Goal: Task Accomplishment & Management: Manage account settings

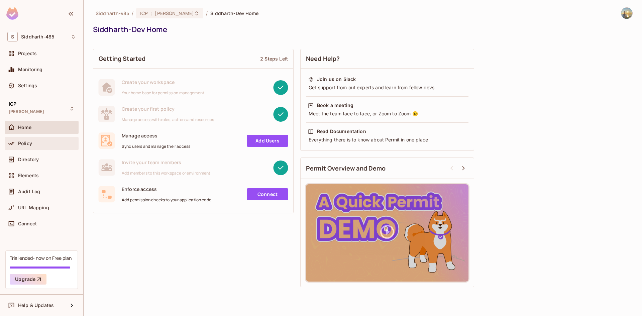
click at [37, 146] on div "Policy" at bounding box center [41, 143] width 69 height 8
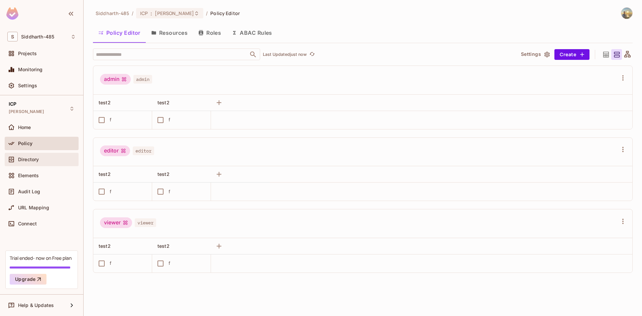
click at [57, 160] on div "Directory" at bounding box center [47, 159] width 58 height 5
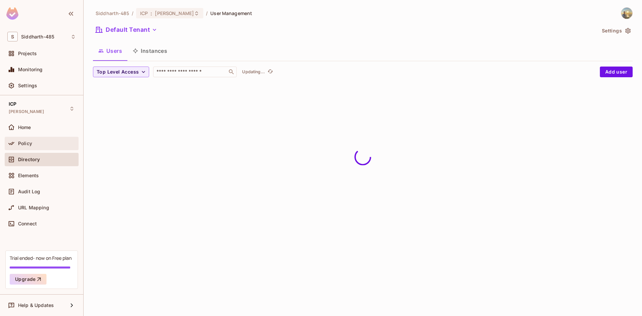
click at [54, 148] on div "Policy" at bounding box center [42, 143] width 74 height 13
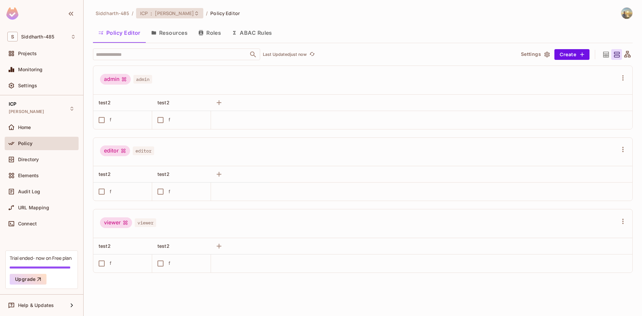
click at [157, 14] on span "[PERSON_NAME]" at bounding box center [174, 13] width 39 height 6
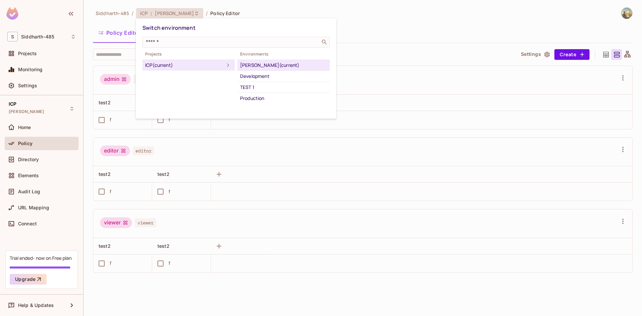
click at [45, 141] on div at bounding box center [321, 158] width 642 height 316
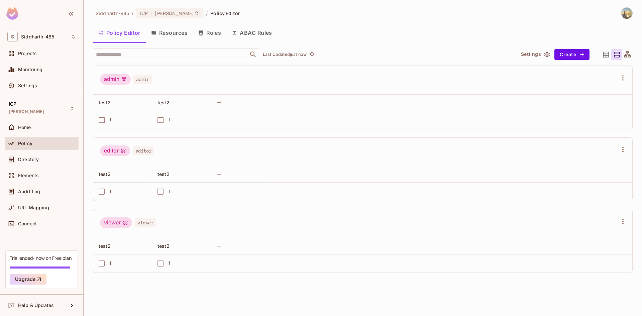
click at [46, 133] on div "Switch environment ​ Projects ICP (current) Environments Siddharth-Dev (current…" at bounding box center [321, 158] width 642 height 316
click at [46, 132] on div "Home" at bounding box center [42, 127] width 74 height 13
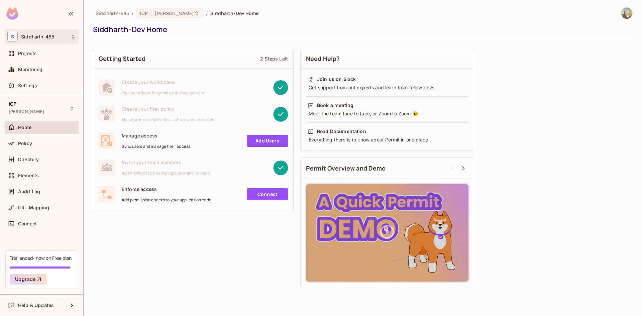
click at [48, 39] on span "Siddharth-485" at bounding box center [37, 36] width 33 height 5
click at [48, 39] on div at bounding box center [321, 158] width 642 height 316
click at [39, 144] on div "Policy" at bounding box center [47, 143] width 58 height 5
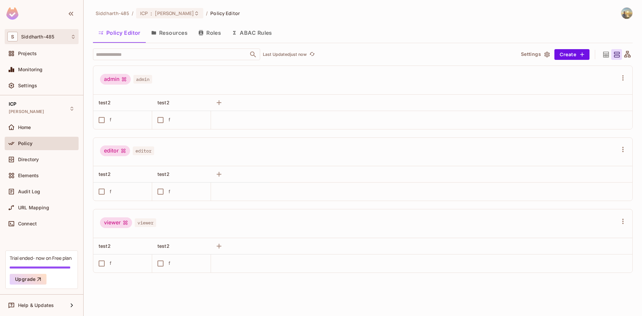
click at [46, 38] on span "Siddharth-485" at bounding box center [37, 36] width 33 height 5
click at [121, 14] on div at bounding box center [321, 158] width 642 height 316
click at [121, 12] on span "Siddharth-485" at bounding box center [112, 13] width 33 height 6
click at [42, 56] on div "Projects" at bounding box center [47, 53] width 58 height 5
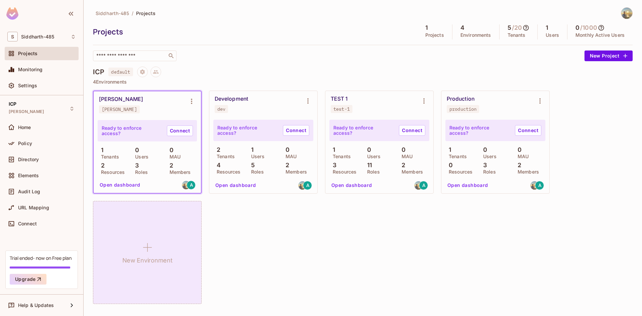
click at [166, 218] on div "New Environment" at bounding box center [147, 252] width 109 height 103
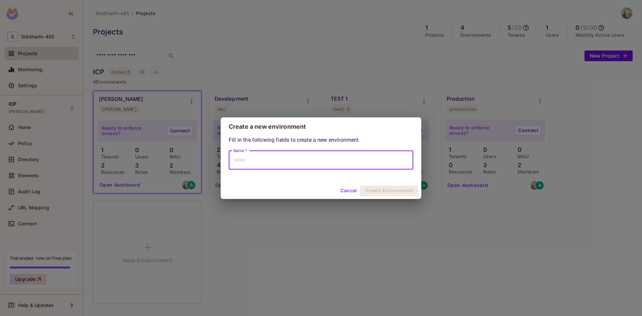
click at [276, 164] on input "Name *" at bounding box center [321, 160] width 185 height 19
paste input "****"
click at [276, 164] on input "**********" at bounding box center [321, 160] width 185 height 19
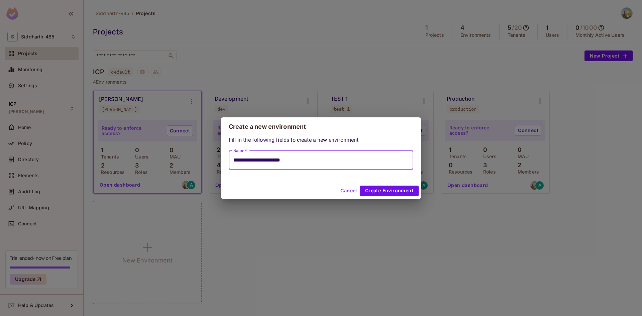
click at [276, 164] on input "**********" at bounding box center [321, 160] width 185 height 19
click at [309, 163] on input "**********" at bounding box center [321, 160] width 185 height 19
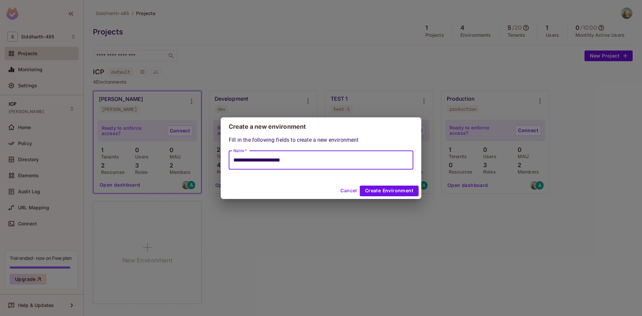
click at [309, 163] on input "**********" at bounding box center [321, 160] width 185 height 19
drag, startPoint x: 243, startPoint y: 161, endPoint x: 231, endPoint y: 162, distance: 12.8
click at [231, 162] on input "**********" at bounding box center [321, 160] width 185 height 19
paste input "****"
type input "**********"
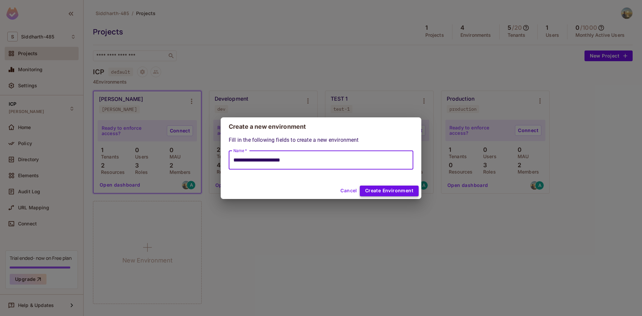
click at [414, 192] on button "Create Environment" at bounding box center [389, 191] width 59 height 11
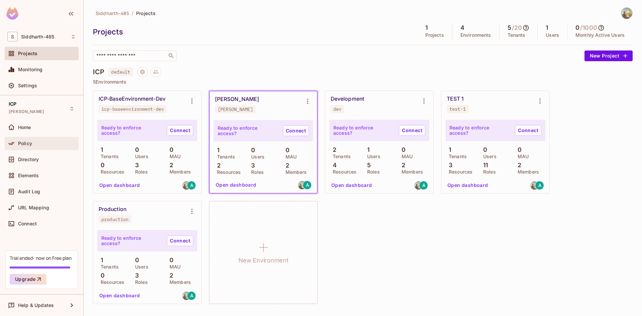
click at [38, 137] on div "Policy" at bounding box center [42, 143] width 74 height 13
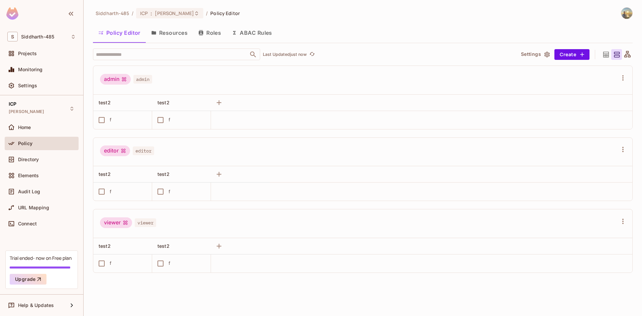
click at [248, 33] on button "ABAC Rules" at bounding box center [251, 32] width 51 height 17
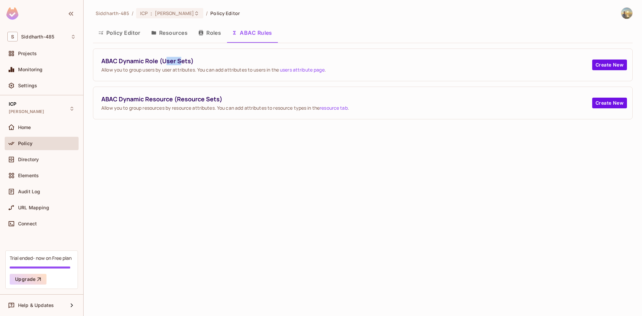
drag, startPoint x: 167, startPoint y: 62, endPoint x: 182, endPoint y: 62, distance: 15.7
click at [182, 62] on span "ABAC Dynamic Role (User Sets)" at bounding box center [346, 61] width 491 height 8
drag, startPoint x: 180, startPoint y: 100, endPoint x: 198, endPoint y: 99, distance: 17.4
click at [198, 99] on span "ABAC Dynamic Resource (Resource Sets)" at bounding box center [346, 99] width 491 height 8
click at [188, 145] on div "Siddharth-485 / ICP : Siddharth-Dev / Policy Editor Policy Editor Resources Rol…" at bounding box center [363, 158] width 558 height 316
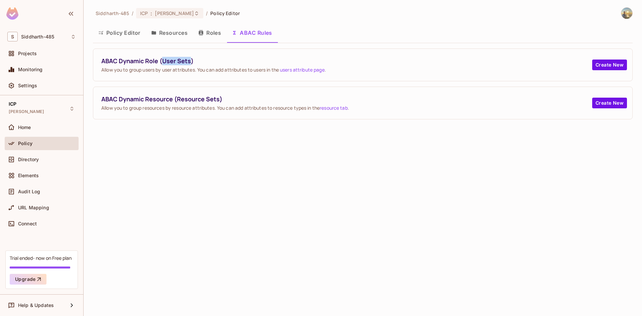
drag, startPoint x: 163, startPoint y: 64, endPoint x: 190, endPoint y: 60, distance: 27.7
click at [190, 60] on span "ABAC Dynamic Role (User Sets)" at bounding box center [346, 61] width 491 height 8
click at [188, 60] on span "ABAC Dynamic Role (User Sets)" at bounding box center [346, 61] width 491 height 8
click at [179, 62] on span "ABAC Dynamic Role (User Sets)" at bounding box center [346, 61] width 491 height 8
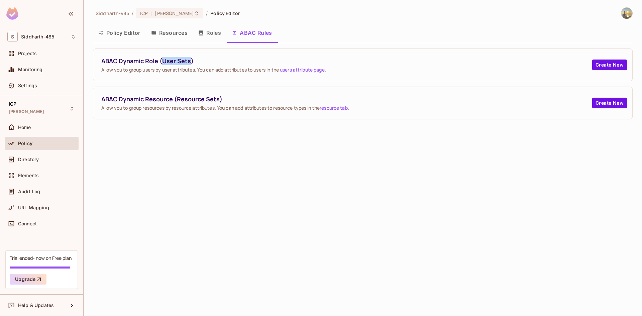
drag, startPoint x: 162, startPoint y: 63, endPoint x: 189, endPoint y: 60, distance: 27.6
click at [189, 60] on span "ABAC Dynamic Role (User Sets)" at bounding box center [346, 61] width 491 height 8
click at [173, 130] on div "Siddharth-485 / ICP : Siddharth-Dev / Policy Editor Policy Editor Resources Rol…" at bounding box center [363, 158] width 558 height 316
drag, startPoint x: 163, startPoint y: 61, endPoint x: 192, endPoint y: 62, distance: 29.4
click at [192, 62] on span "ABAC Dynamic Role (User Sets)" at bounding box center [346, 61] width 491 height 8
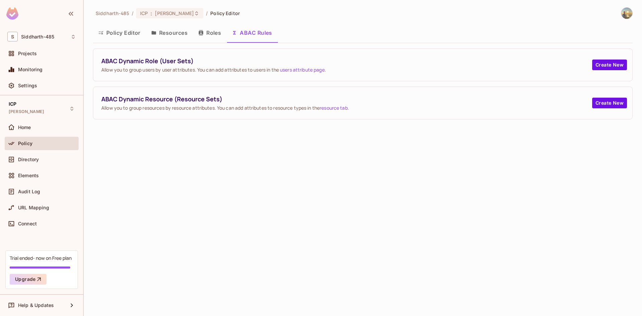
click at [184, 72] on span "Allow you to group users by user attributes. You can add attributes to users in…" at bounding box center [346, 70] width 491 height 6
drag, startPoint x: 165, startPoint y: 60, endPoint x: 185, endPoint y: 59, distance: 20.8
click at [185, 59] on span "ABAC Dynamic Role (User Sets)" at bounding box center [346, 61] width 491 height 8
drag, startPoint x: 159, startPoint y: 64, endPoint x: 184, endPoint y: 63, distance: 25.4
click at [184, 63] on span "ABAC Dynamic Role (User Sets)" at bounding box center [346, 61] width 491 height 8
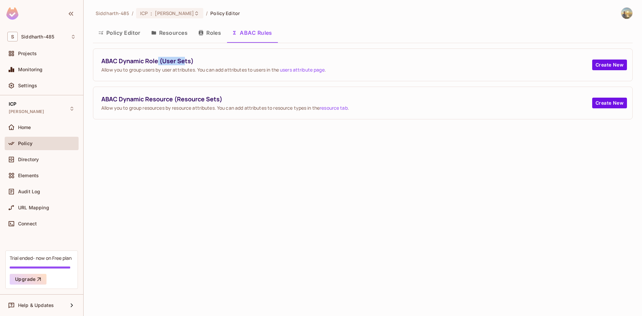
click at [182, 63] on span "ABAC Dynamic Role (User Sets)" at bounding box center [346, 61] width 491 height 8
click at [210, 97] on span "ABAC Dynamic Resource (Resource Sets)" at bounding box center [346, 99] width 491 height 8
click at [194, 101] on span "ABAC Dynamic Resource (Resource Sets)" at bounding box center [346, 99] width 491 height 8
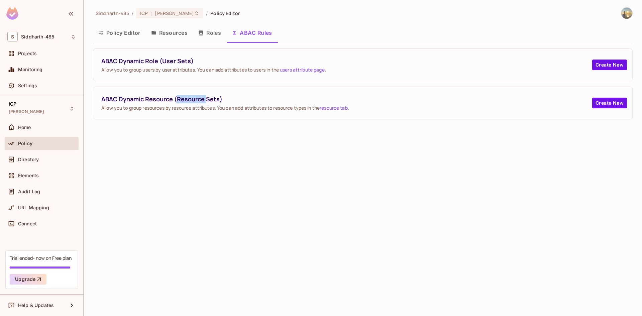
click at [194, 101] on span "ABAC Dynamic Resource (Resource Sets)" at bounding box center [346, 99] width 491 height 8
click at [216, 102] on span "ABAC Dynamic Resource (Resource Sets)" at bounding box center [346, 99] width 491 height 8
click at [174, 63] on span "ABAC Dynamic Role (User Sets)" at bounding box center [346, 61] width 491 height 8
click at [599, 107] on button "Create New" at bounding box center [609, 103] width 35 height 11
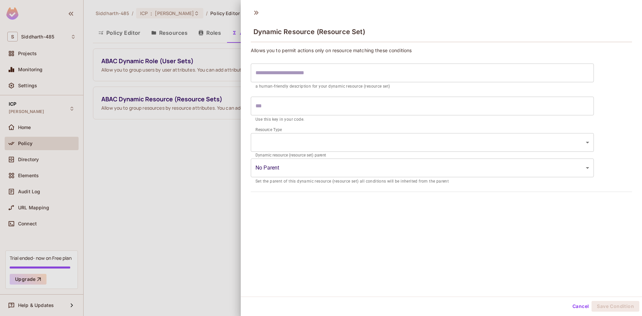
click at [215, 151] on div at bounding box center [321, 158] width 642 height 316
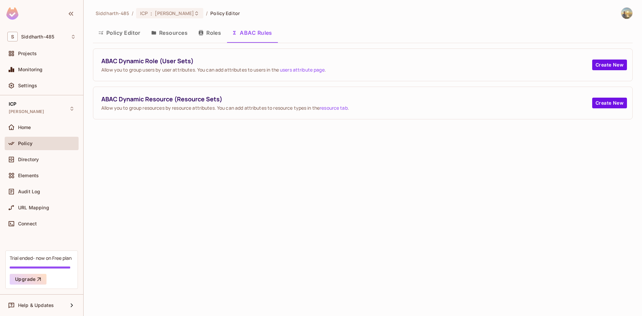
click at [157, 67] on span "Allow you to group users by user attributes. You can add attributes to users in…" at bounding box center [346, 70] width 491 height 6
click at [165, 91] on div "ABAC Dynamic Resource (Resource Sets) Allow you to group resources by resource …" at bounding box center [362, 103] width 539 height 32
click at [166, 97] on span "ABAC Dynamic Resource (Resource Sets)" at bounding box center [346, 99] width 491 height 8
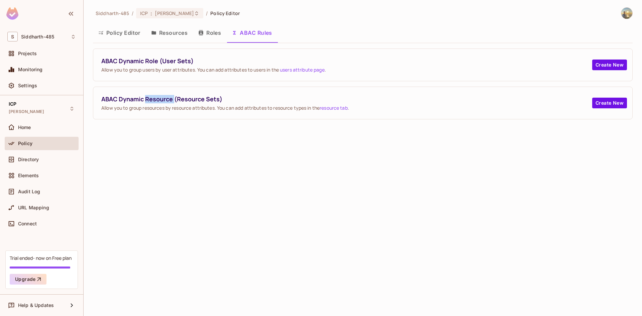
click at [166, 97] on span "ABAC Dynamic Resource (Resource Sets)" at bounding box center [346, 99] width 491 height 8
click at [164, 116] on div "ABAC Dynamic Resource (Resource Sets) Allow you to group resources by resource …" at bounding box center [362, 103] width 539 height 32
click at [185, 99] on span "ABAC Dynamic Resource (Resource Sets)" at bounding box center [346, 99] width 491 height 8
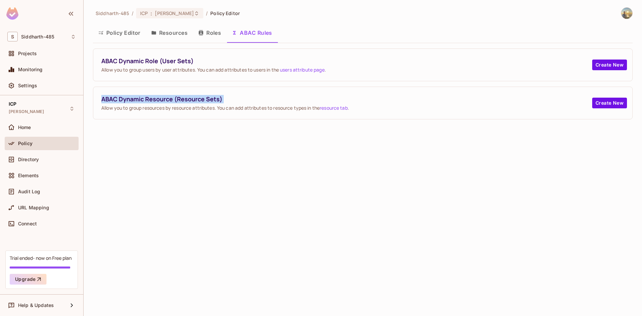
click at [185, 99] on span "ABAC Dynamic Resource (Resource Sets)" at bounding box center [346, 99] width 491 height 8
click at [185, 120] on div "Siddharth-485 / ICP : Siddharth-Dev / Policy Editor Policy Editor Resources Rol…" at bounding box center [363, 158] width 558 height 316
click at [190, 97] on span "ABAC Dynamic Resource (Resource Sets)" at bounding box center [346, 99] width 491 height 8
click at [177, 65] on div "ABAC Dynamic Role (User Sets) Allow you to group users by user attributes. You …" at bounding box center [346, 65] width 491 height 16
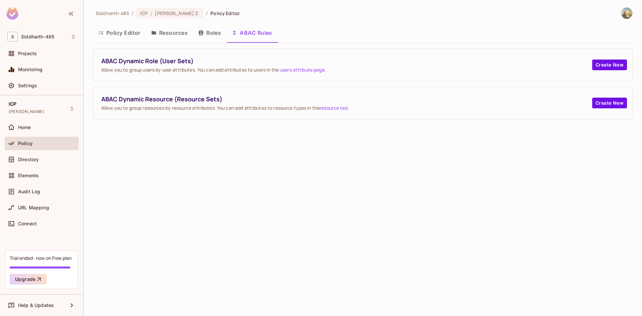
click at [183, 101] on span "ABAC Dynamic Resource (Resource Sets)" at bounding box center [346, 99] width 491 height 8
click at [170, 62] on span "ABAC Dynamic Role (User Sets)" at bounding box center [346, 61] width 491 height 8
click at [186, 94] on div "ABAC Dynamic Resource (Resource Sets) Allow you to group resources by resource …" at bounding box center [362, 103] width 539 height 32
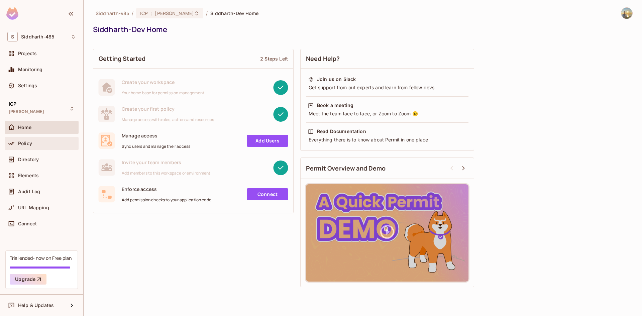
click at [38, 145] on div "Policy" at bounding box center [47, 143] width 58 height 5
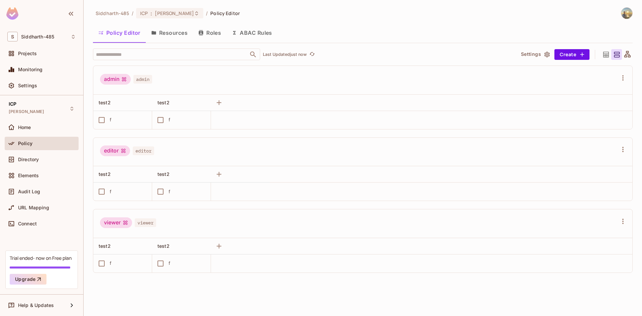
click at [179, 38] on button "Resources" at bounding box center [169, 32] width 47 height 17
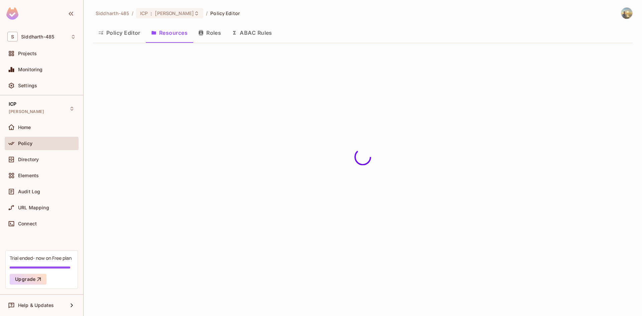
click at [153, 6] on div "Siddharth-485 / ICP : Siddharth-Dev / Policy Editor Policy Editor Resources Rol…" at bounding box center [363, 158] width 558 height 316
click at [155, 12] on span "[PERSON_NAME]" at bounding box center [174, 13] width 39 height 6
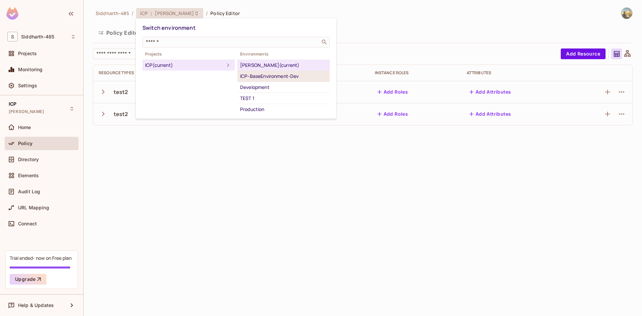
click at [259, 80] on div "ICP-BaseEnvironment-Dev" at bounding box center [283, 76] width 87 height 8
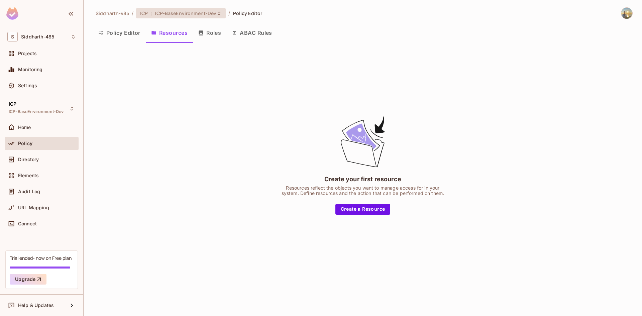
click at [197, 13] on span "ICP-BaseEnvironment-Dev" at bounding box center [186, 13] width 62 height 6
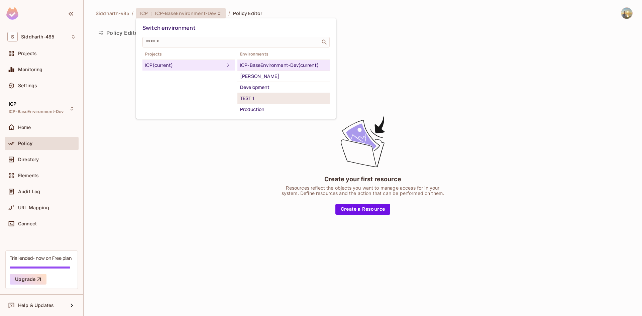
click at [265, 95] on div "TEST 1" at bounding box center [283, 98] width 87 height 8
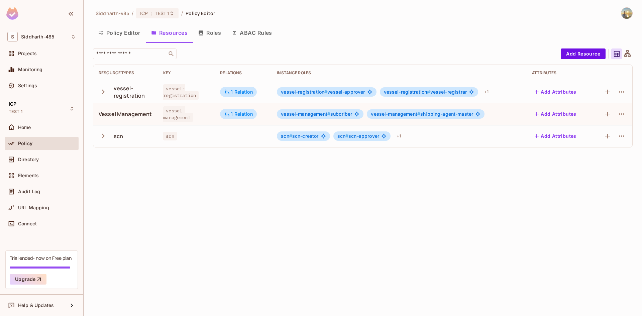
click at [288, 95] on div "vessel-registration # vessel-approver" at bounding box center [326, 91] width 99 height 9
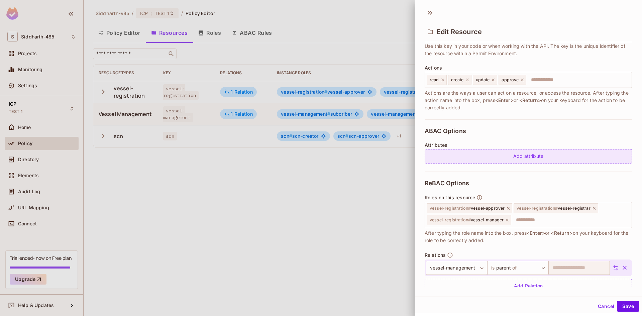
scroll to position [81, 0]
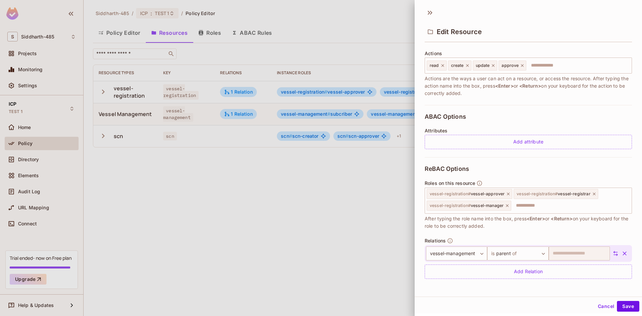
click at [306, 211] on div at bounding box center [321, 158] width 642 height 316
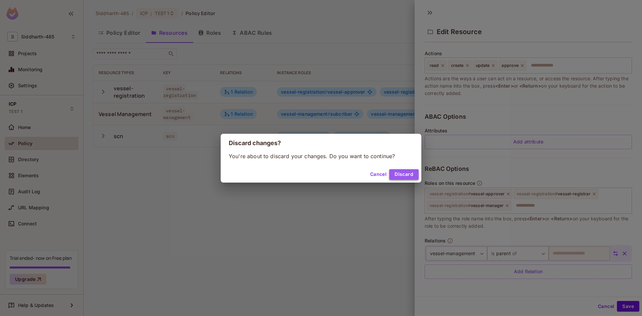
click at [402, 170] on button "Discard" at bounding box center [403, 174] width 29 height 11
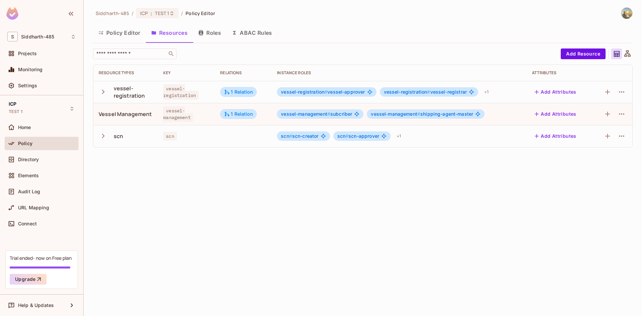
click at [241, 29] on button "ABAC Rules" at bounding box center [251, 32] width 51 height 17
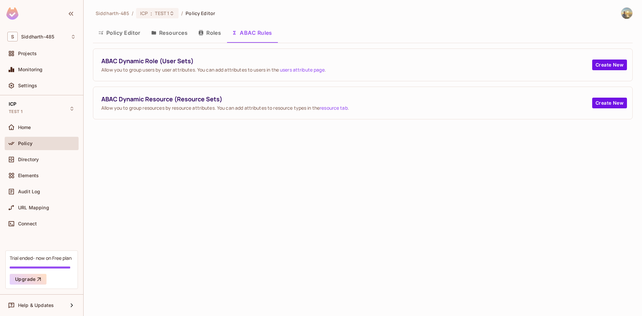
click at [176, 18] on div "Siddharth-485 / ICP : TEST 1 / Policy Editor" at bounding box center [154, 13] width 122 height 12
click at [174, 14] on icon at bounding box center [171, 13] width 5 height 5
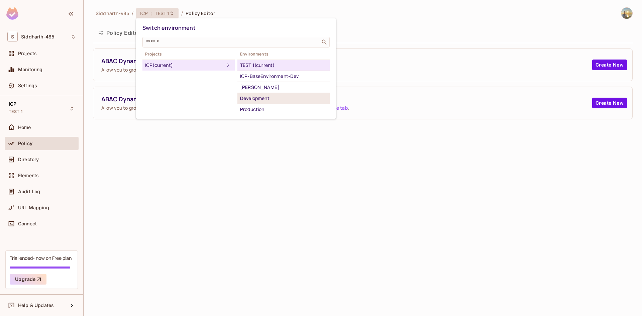
click at [272, 103] on li "Development" at bounding box center [283, 98] width 92 height 11
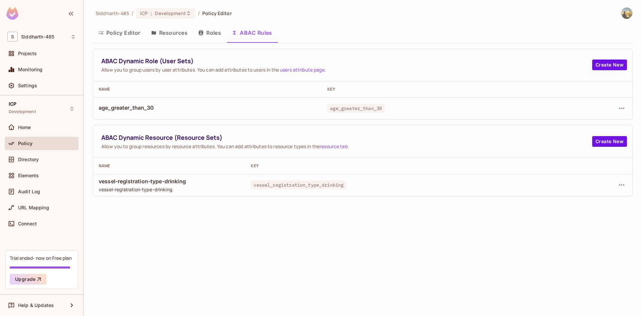
click at [155, 191] on span "vessel-registration-type-drinking" at bounding box center [169, 189] width 141 height 6
click at [157, 174] on td "vessel-registration-type-drinking vessel-registration-type-drinking" at bounding box center [169, 185] width 152 height 22
click at [101, 99] on td "age_greater_than_30" at bounding box center [207, 108] width 229 height 22
click at [109, 106] on span "age_greater_than_30" at bounding box center [208, 107] width 218 height 7
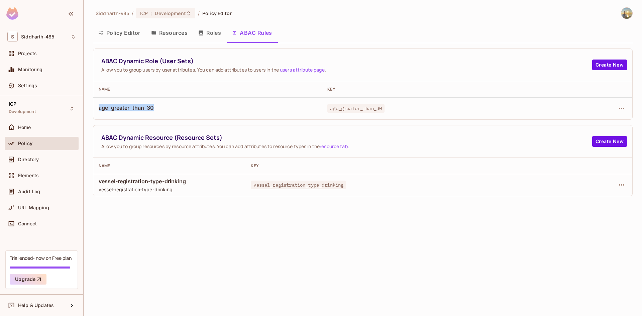
click at [109, 106] on span "age_greater_than_30" at bounding box center [208, 107] width 218 height 7
click at [619, 106] on icon "button" at bounding box center [622, 108] width 8 height 8
click at [588, 127] on span "Edit Dynamic Role (User Set)" at bounding box center [576, 123] width 70 height 11
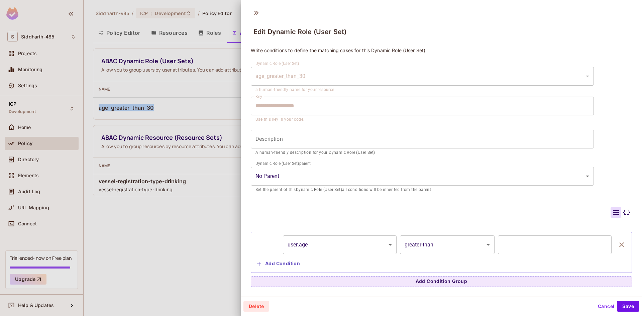
click at [285, 79] on div "age_greater_than_30" at bounding box center [422, 76] width 343 height 19
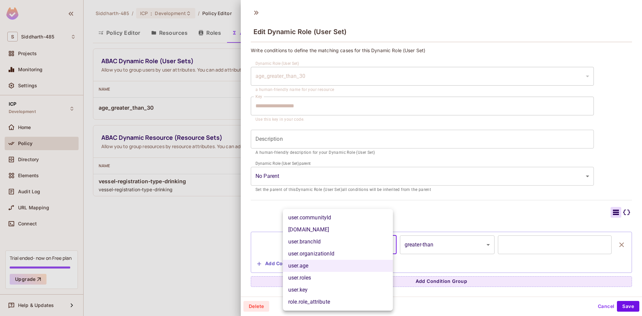
click at [362, 248] on body "**********" at bounding box center [321, 158] width 642 height 316
click at [415, 261] on div at bounding box center [321, 158] width 642 height 316
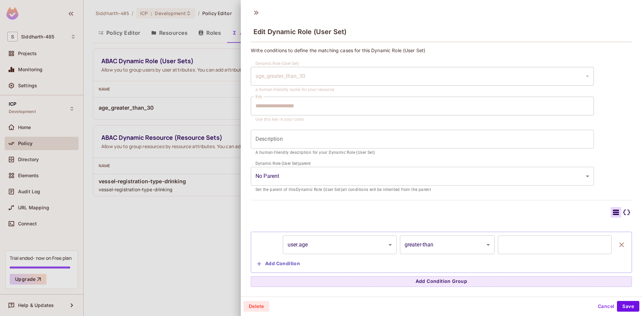
click at [415, 248] on body "**********" at bounding box center [321, 158] width 642 height 316
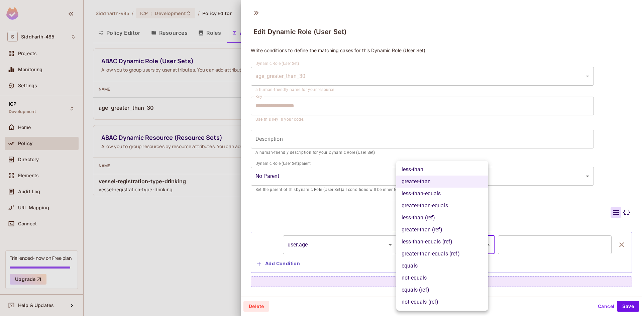
click at [321, 259] on div at bounding box center [321, 158] width 642 height 316
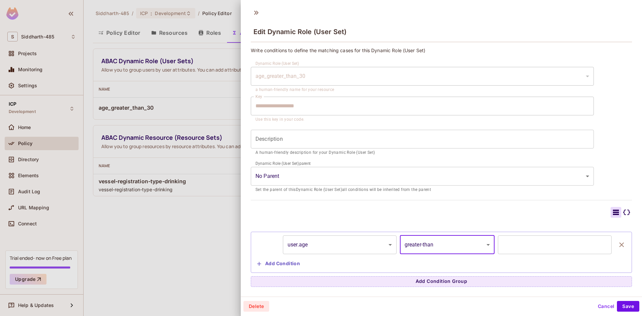
scroll to position [1, 0]
click at [269, 261] on button "Add Condition" at bounding box center [278, 263] width 48 height 11
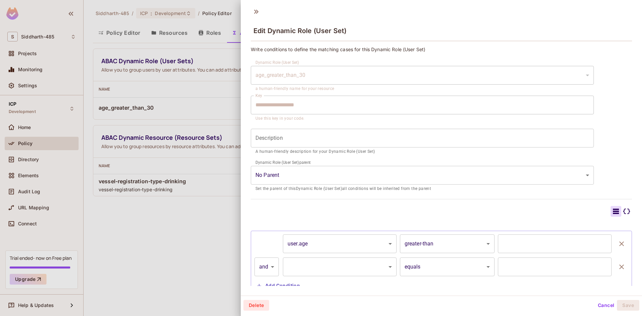
scroll to position [23, 0]
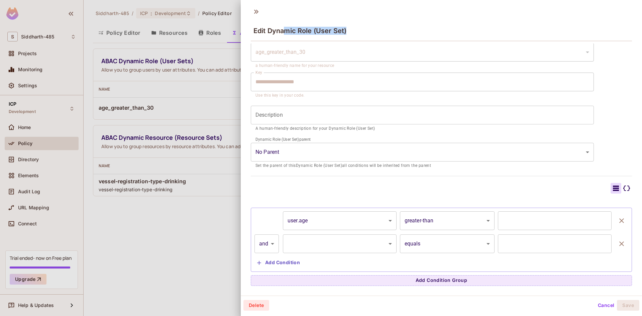
drag, startPoint x: 285, startPoint y: 31, endPoint x: 380, endPoint y: 29, distance: 95.0
click at [380, 29] on div "Edit Dynamic Role (User Set)" at bounding box center [441, 30] width 381 height 22
click at [379, 30] on div "Edit Dynamic Role (User Set)" at bounding box center [441, 30] width 381 height 22
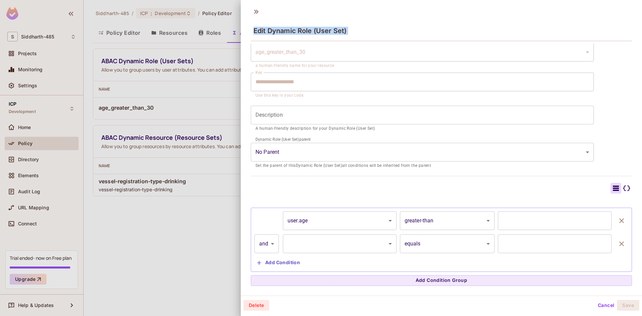
click at [359, 32] on div "Edit Dynamic Role (User Set)" at bounding box center [441, 30] width 381 height 22
click at [340, 31] on span "Edit Dynamic Role (User Set)" at bounding box center [299, 31] width 93 height 8
click at [317, 31] on span "Edit Dynamic Role (User Set)" at bounding box center [299, 31] width 93 height 8
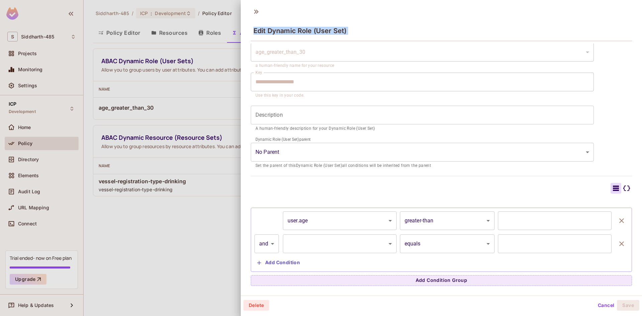
click at [317, 31] on span "Edit Dynamic Role (User Set)" at bounding box center [299, 31] width 93 height 8
click at [361, 237] on body "**********" at bounding box center [321, 158] width 642 height 316
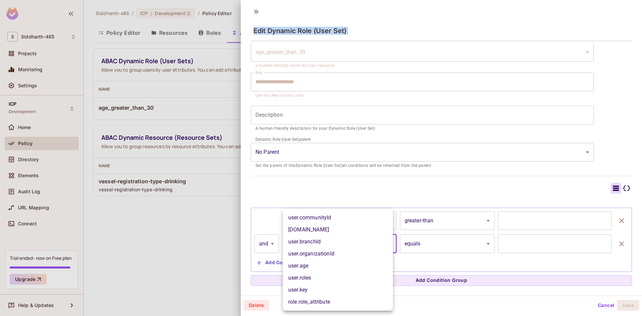
click at [357, 272] on li "user.age" at bounding box center [338, 266] width 110 height 12
type input "********"
type input "*"
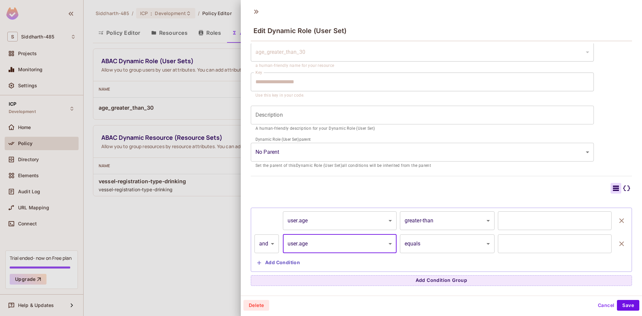
click at [299, 269] on div "**********" at bounding box center [441, 240] width 381 height 64
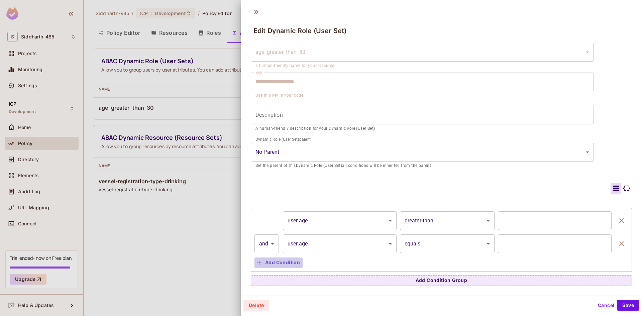
click at [292, 268] on button "Add Condition" at bounding box center [278, 263] width 48 height 11
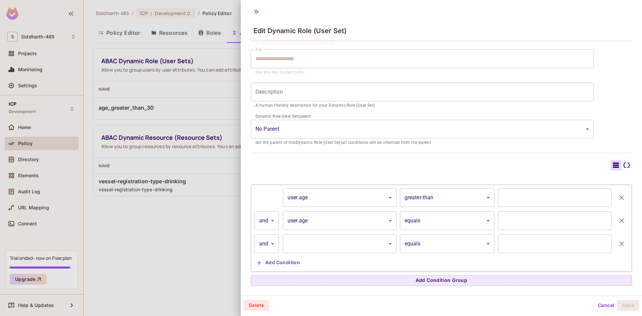
scroll to position [0, 0]
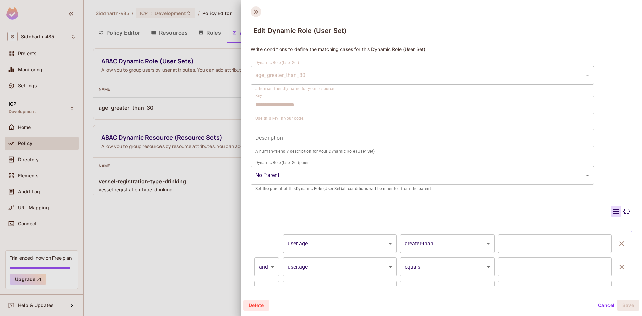
click at [255, 16] on icon at bounding box center [256, 11] width 11 height 11
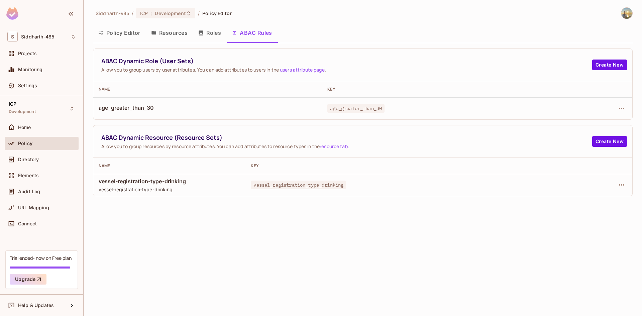
click at [212, 41] on button "Roles" at bounding box center [209, 32] width 33 height 17
